Goal: Information Seeking & Learning: Understand process/instructions

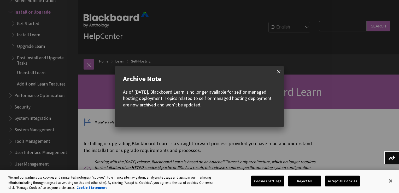
click at [275, 76] on span at bounding box center [278, 71] width 11 height 11
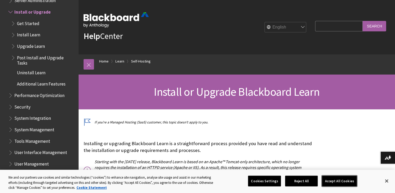
click at [330, 180] on button "Accept All Cookies" at bounding box center [339, 180] width 35 height 11
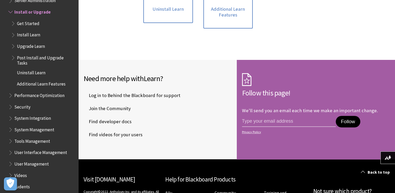
scroll to position [233, 0]
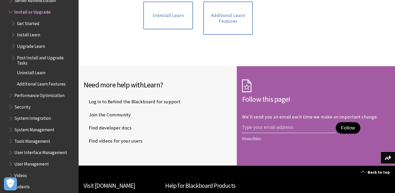
click at [26, 35] on span "Install Learn" at bounding box center [28, 34] width 23 height 7
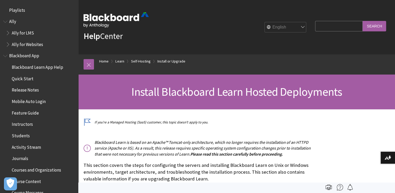
scroll to position [677, 0]
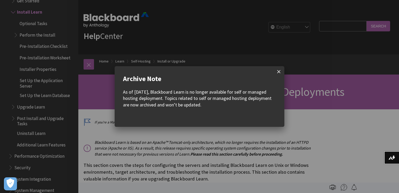
click at [277, 74] on span at bounding box center [278, 71] width 11 height 11
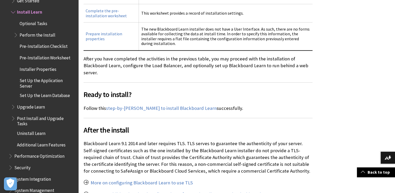
scroll to position [350, 0]
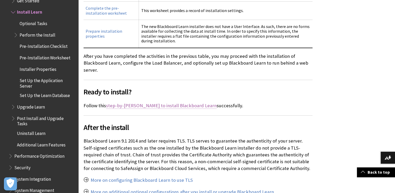
click at [164, 102] on link "step-by-[PERSON_NAME] to install Blackboard Learn" at bounding box center [161, 105] width 111 height 6
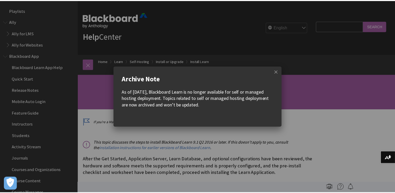
scroll to position [700, 0]
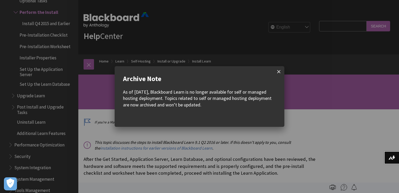
click at [277, 74] on span at bounding box center [278, 71] width 11 height 11
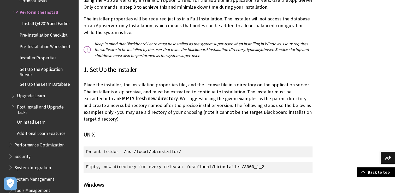
scroll to position [432, 0]
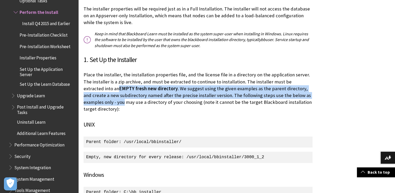
drag, startPoint x: 393, startPoint y: 80, endPoint x: 398, endPoint y: 93, distance: 13.9
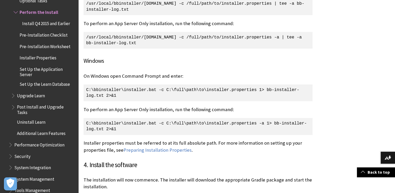
scroll to position [837, 0]
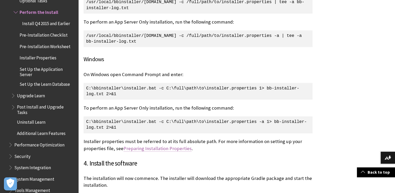
click at [140, 145] on link "Preparing Installation Properties" at bounding box center [157, 148] width 68 height 6
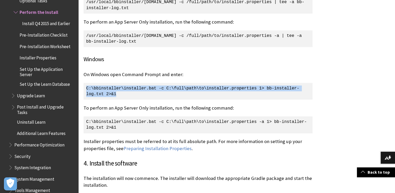
drag, startPoint x: 87, startPoint y: 78, endPoint x: 124, endPoint y: 91, distance: 39.0
click at [124, 91] on p "C:\bbinstaller\installer.bat -c C:\full\path\to\installer.properties 1> bb-inst…" at bounding box center [197, 91] width 229 height 17
copy p "C:\bbinstaller\installer.bat -c C:\full\path\to\installer.properties 1> bb-inst…"
click at [104, 88] on p "C:\bbinstaller\installer.bat -c C:\full\path\to\installer.properties 1> bb-inst…" at bounding box center [197, 91] width 229 height 17
